Goal: Task Accomplishment & Management: Use online tool/utility

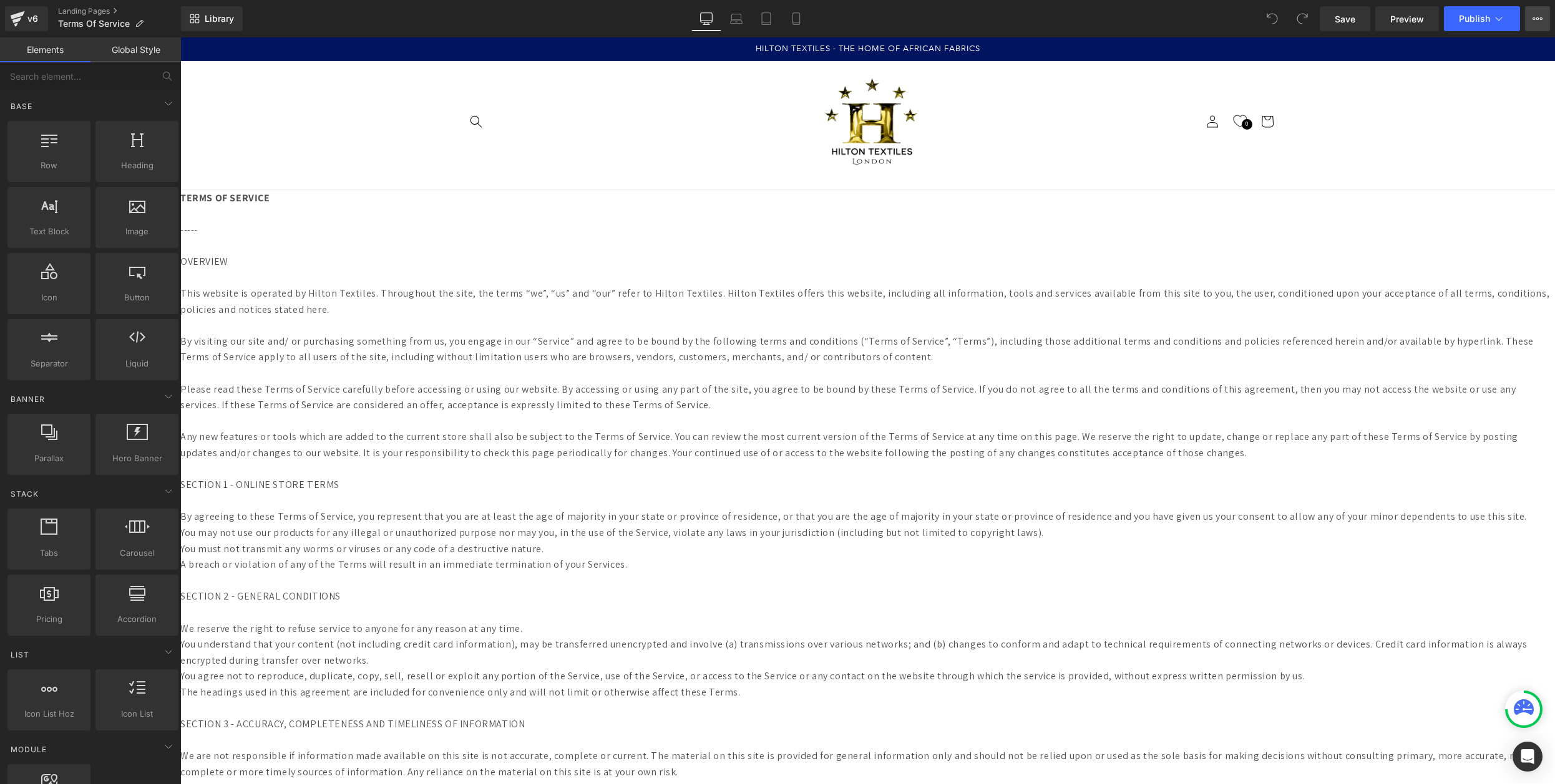
click at [1531, 14] on button "View Live Page View with current Template Save Template to Library Schedule Pub…" at bounding box center [1537, 18] width 25 height 25
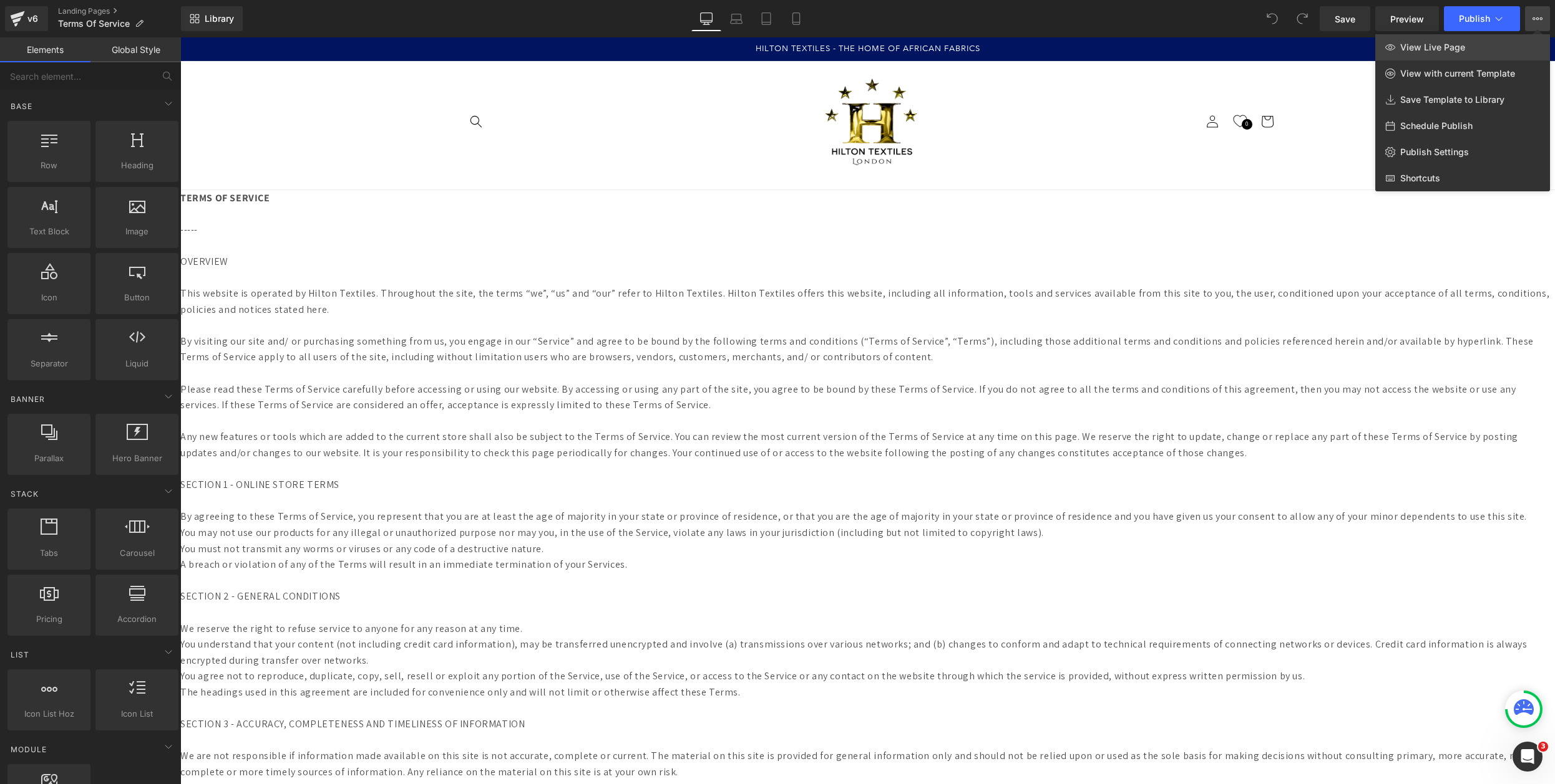
click at [1402, 48] on span "View Live Page" at bounding box center [1432, 47] width 65 height 11
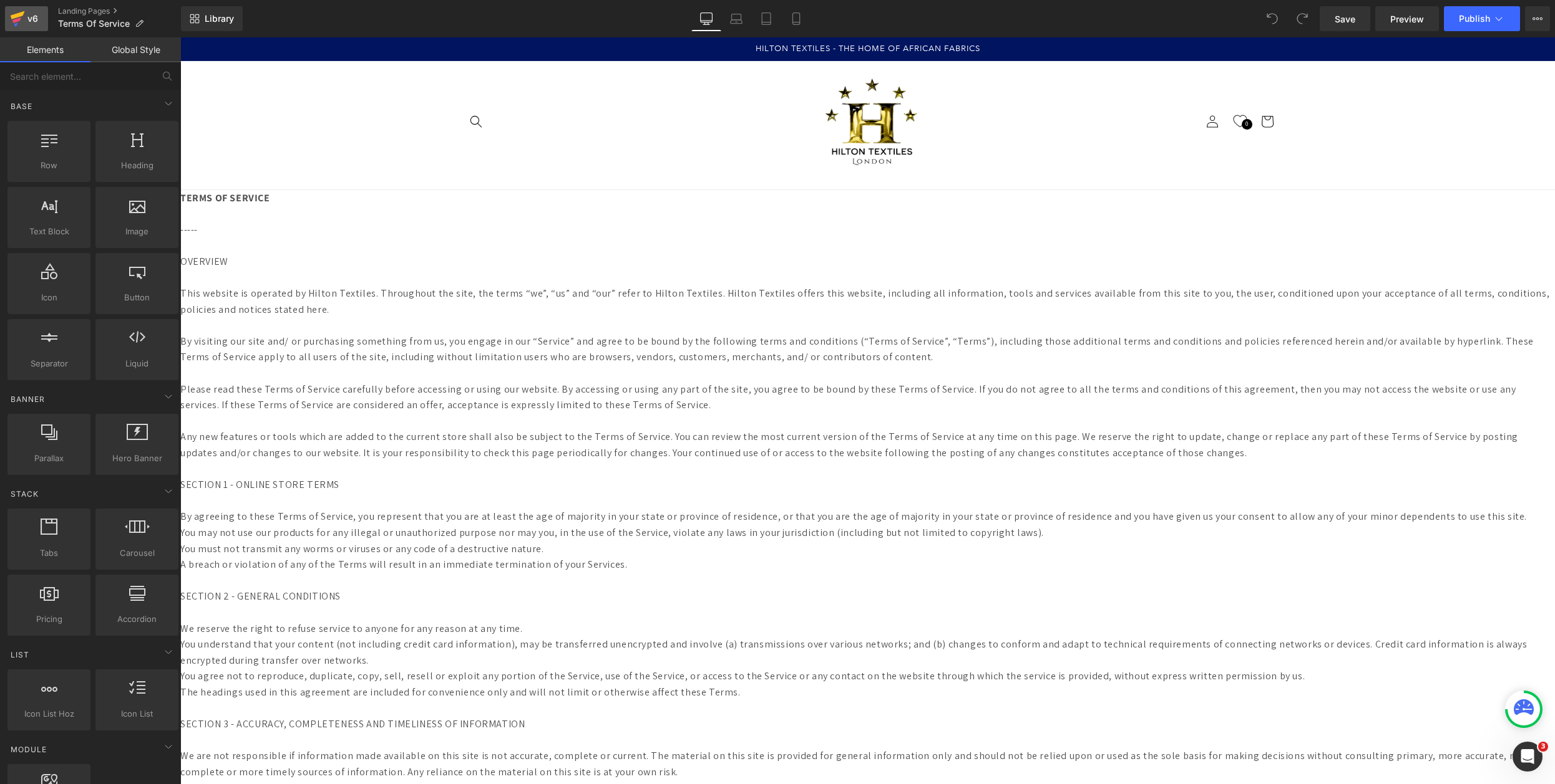
click at [30, 19] on div "v6" at bounding box center [33, 19] width 16 height 16
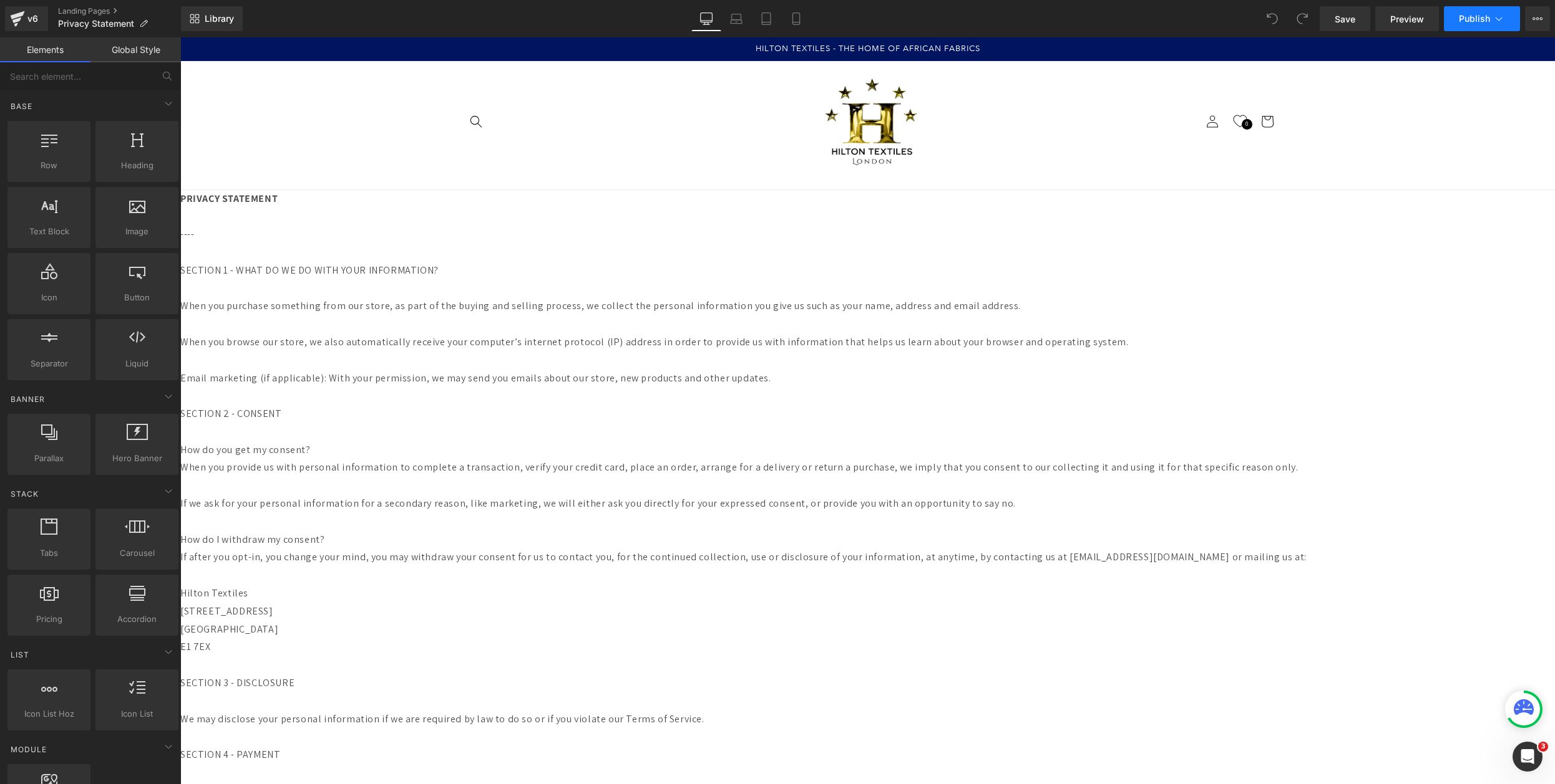
click at [1473, 14] on span "Publish" at bounding box center [1473, 19] width 31 height 10
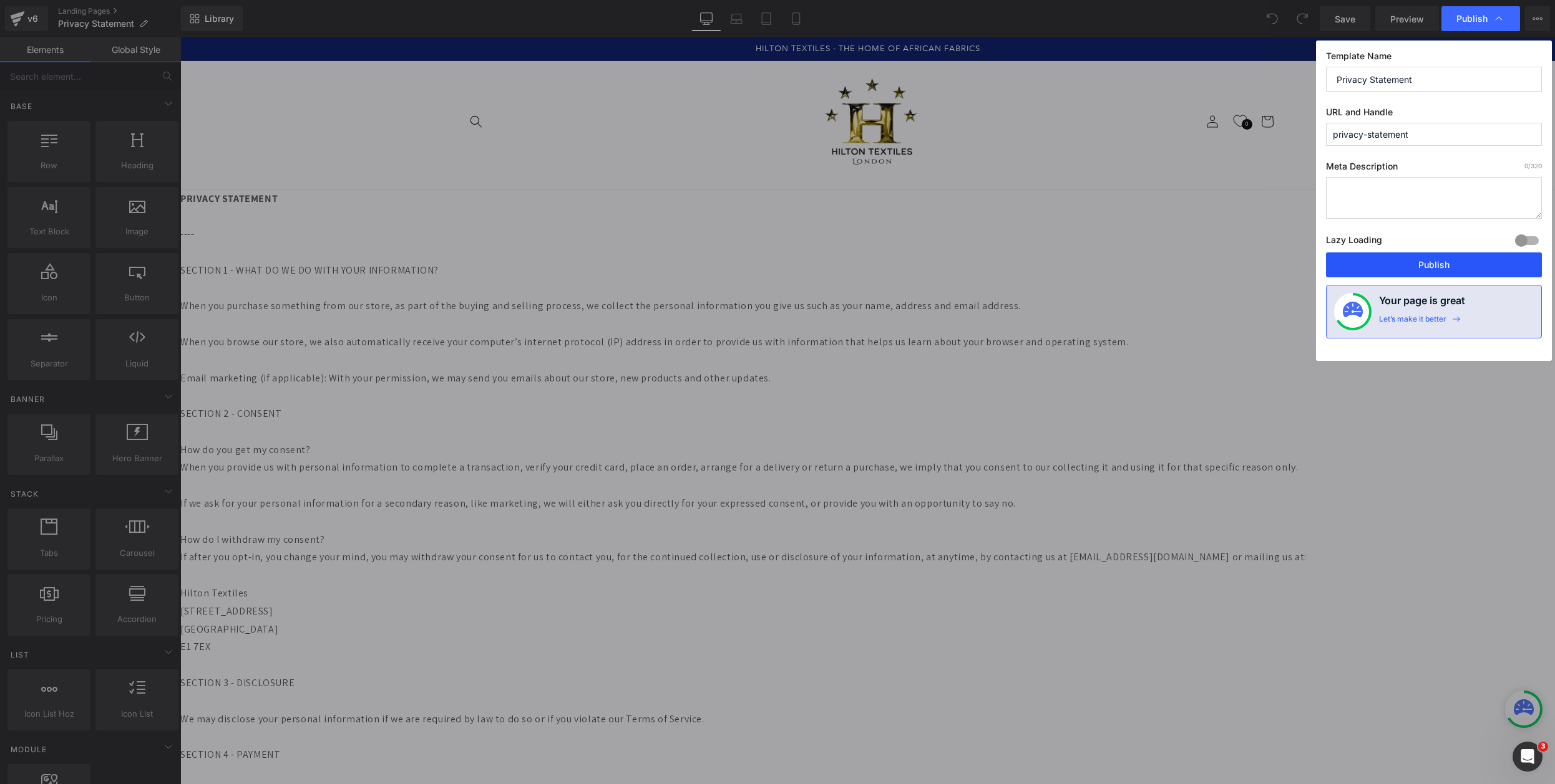
click at [1434, 262] on button "Publish" at bounding box center [1433, 264] width 216 height 25
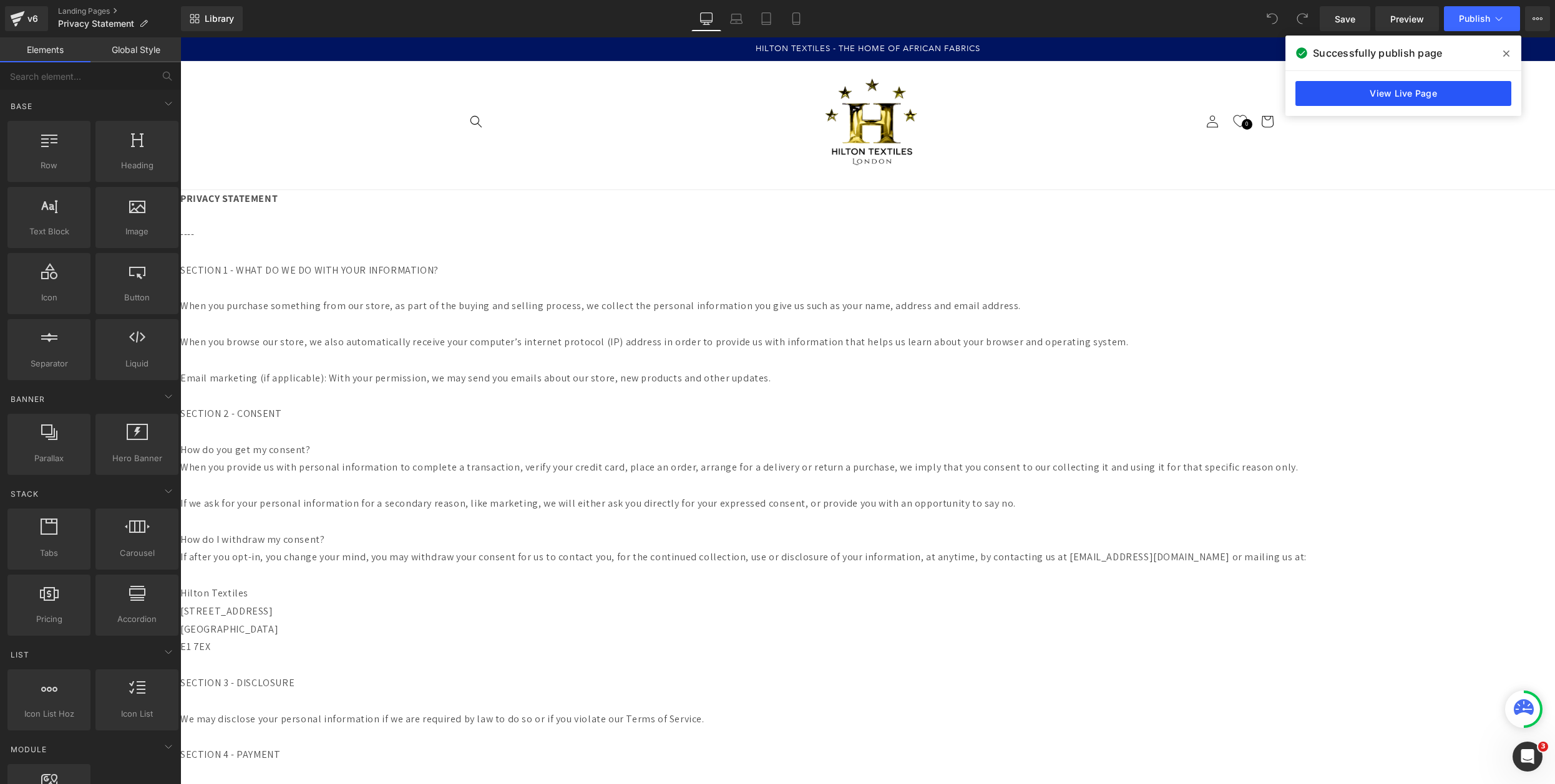
click at [1382, 91] on link "View Live Page" at bounding box center [1403, 93] width 216 height 25
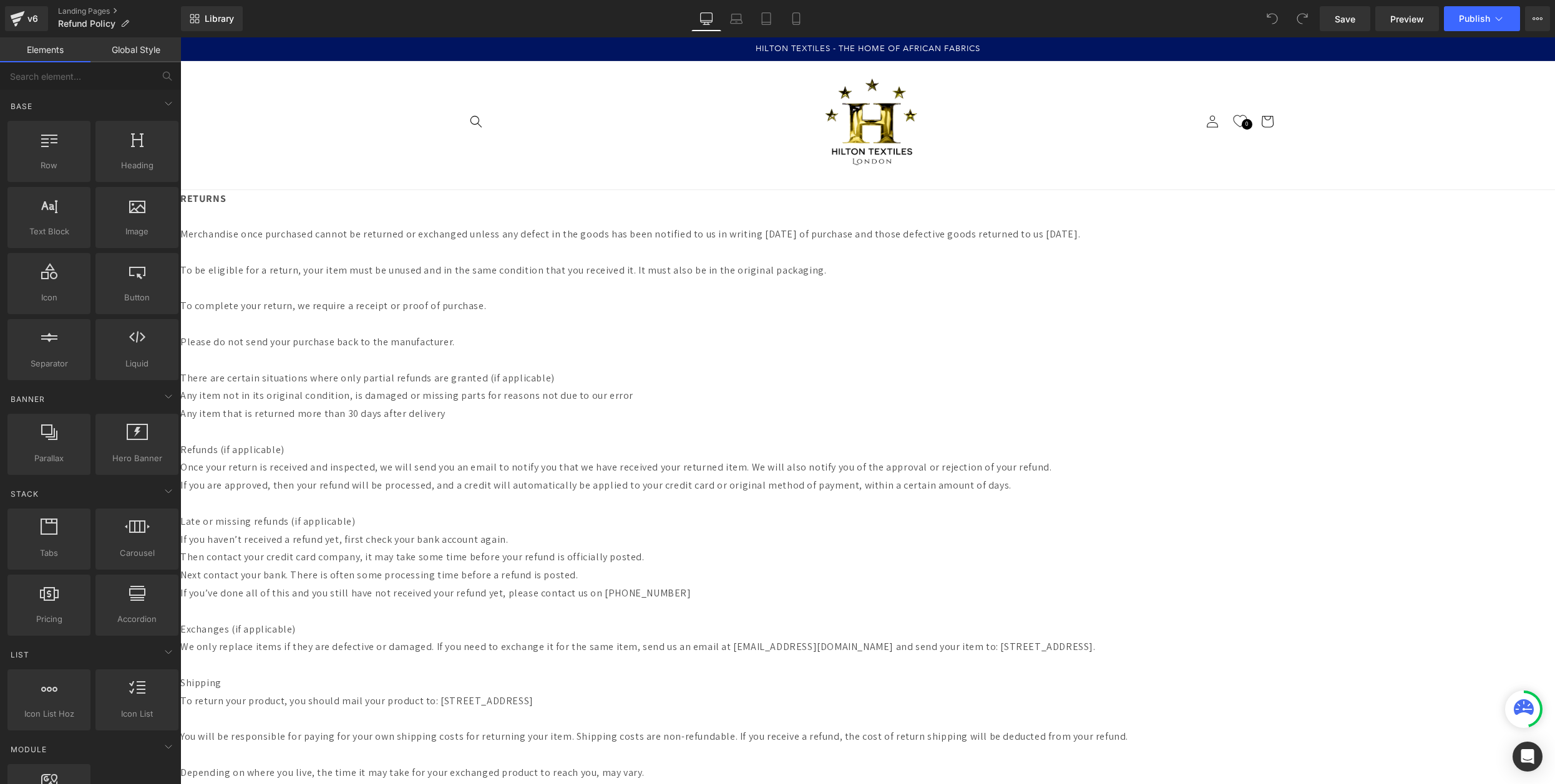
click at [1491, 5] on div "Library Desktop Desktop Laptop Tablet Mobile Save Preview Publish Scheduled Vie…" at bounding box center [867, 19] width 1373 height 38
click at [1477, 11] on button "Publish" at bounding box center [1481, 18] width 76 height 25
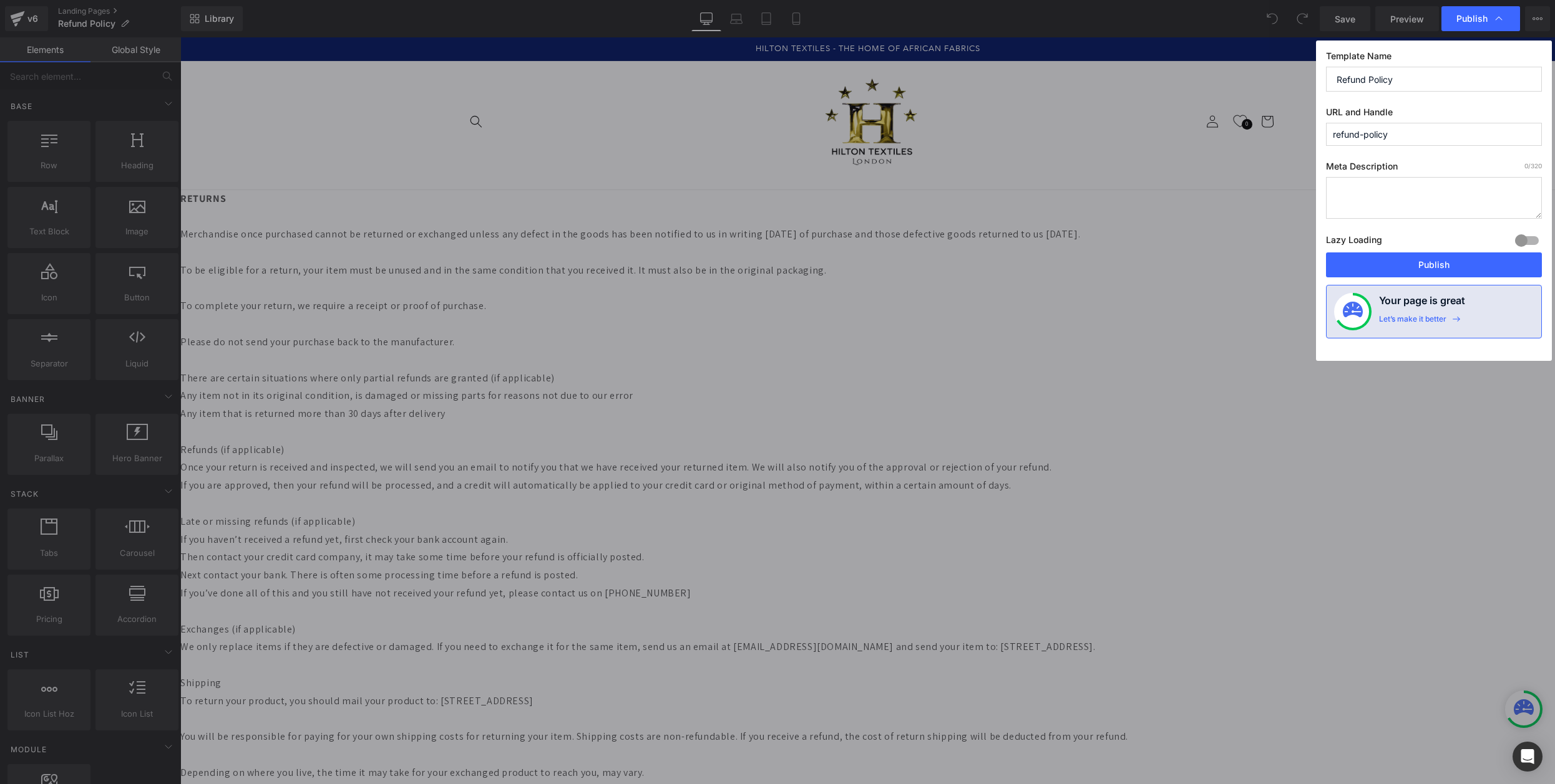
click at [1418, 247] on div "Lazy Loading Build Upgrade plan to unlock" at bounding box center [1433, 242] width 216 height 21
click at [1419, 257] on button "Publish" at bounding box center [1433, 264] width 216 height 25
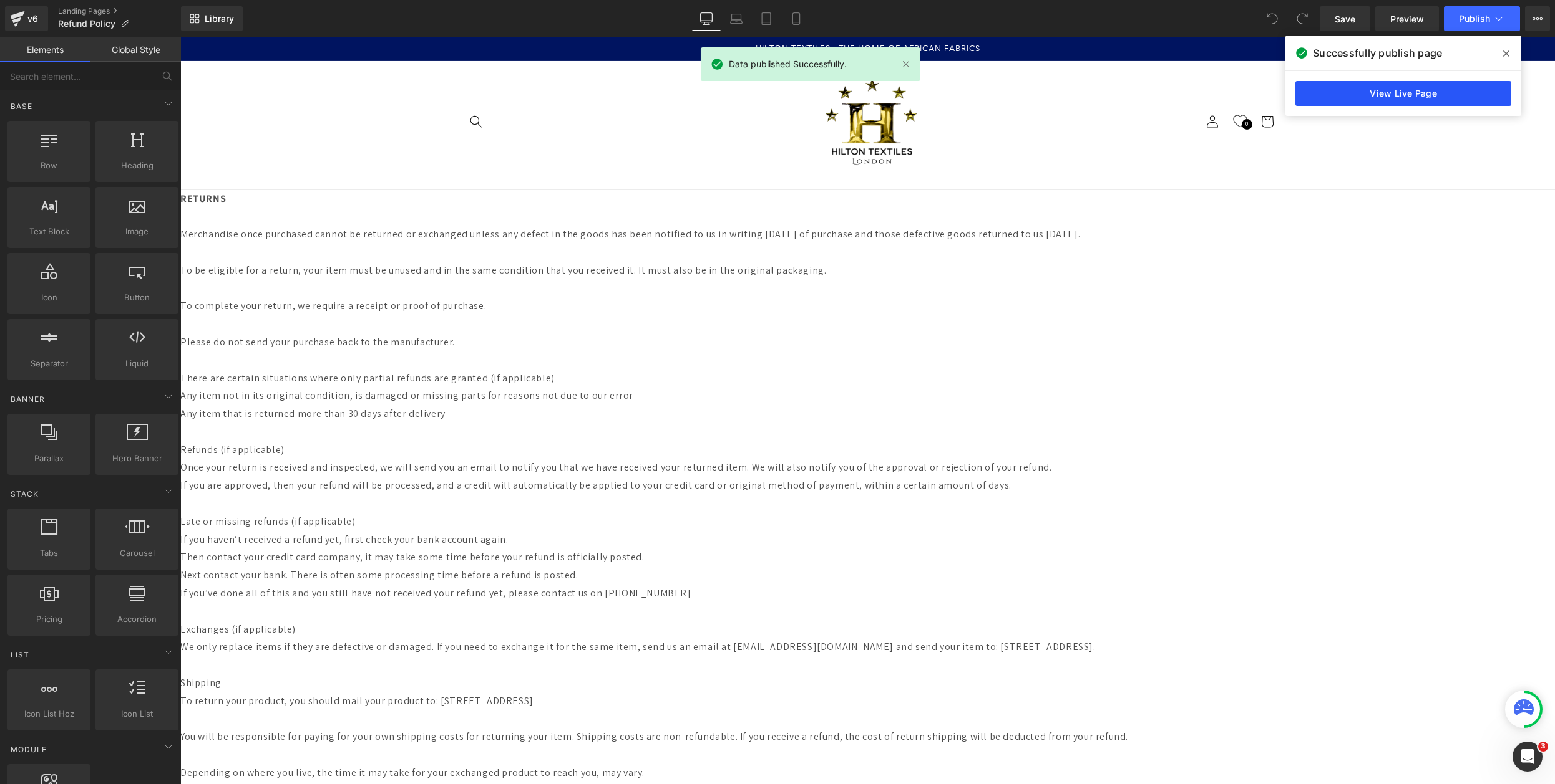
click at [1390, 102] on link "View Live Page" at bounding box center [1403, 93] width 216 height 25
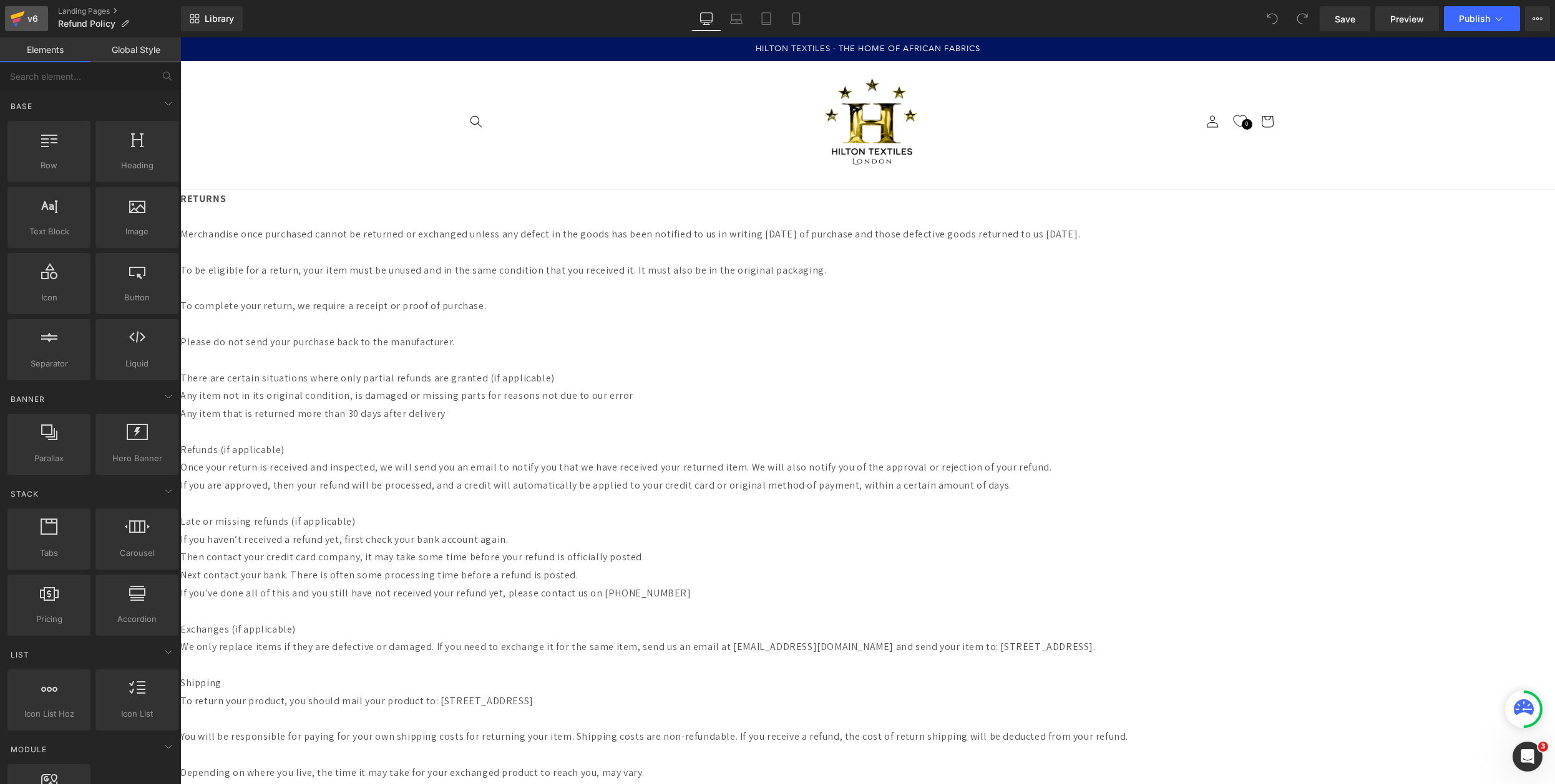
click at [26, 27] on link "v6" at bounding box center [26, 18] width 43 height 25
